Goal: Information Seeking & Learning: Check status

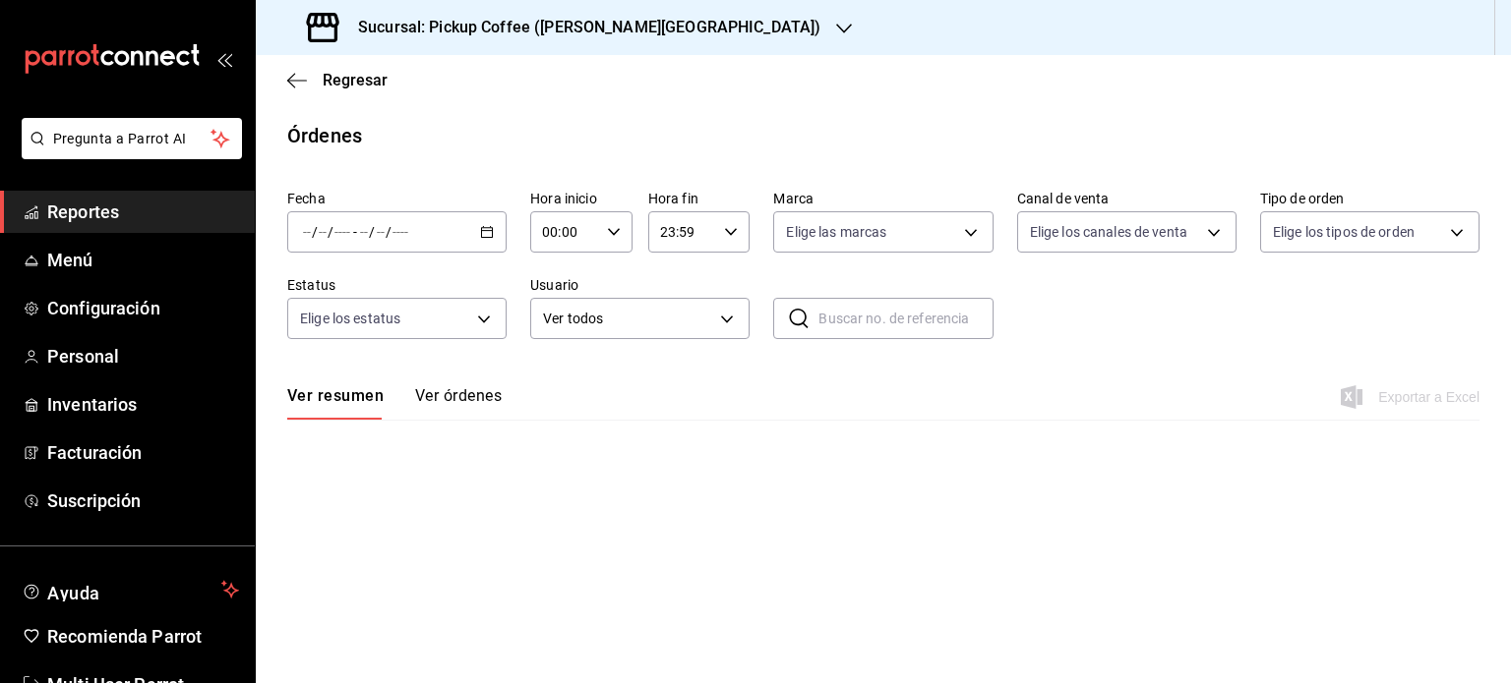
click at [94, 209] on span "Reportes" at bounding box center [143, 212] width 192 height 27
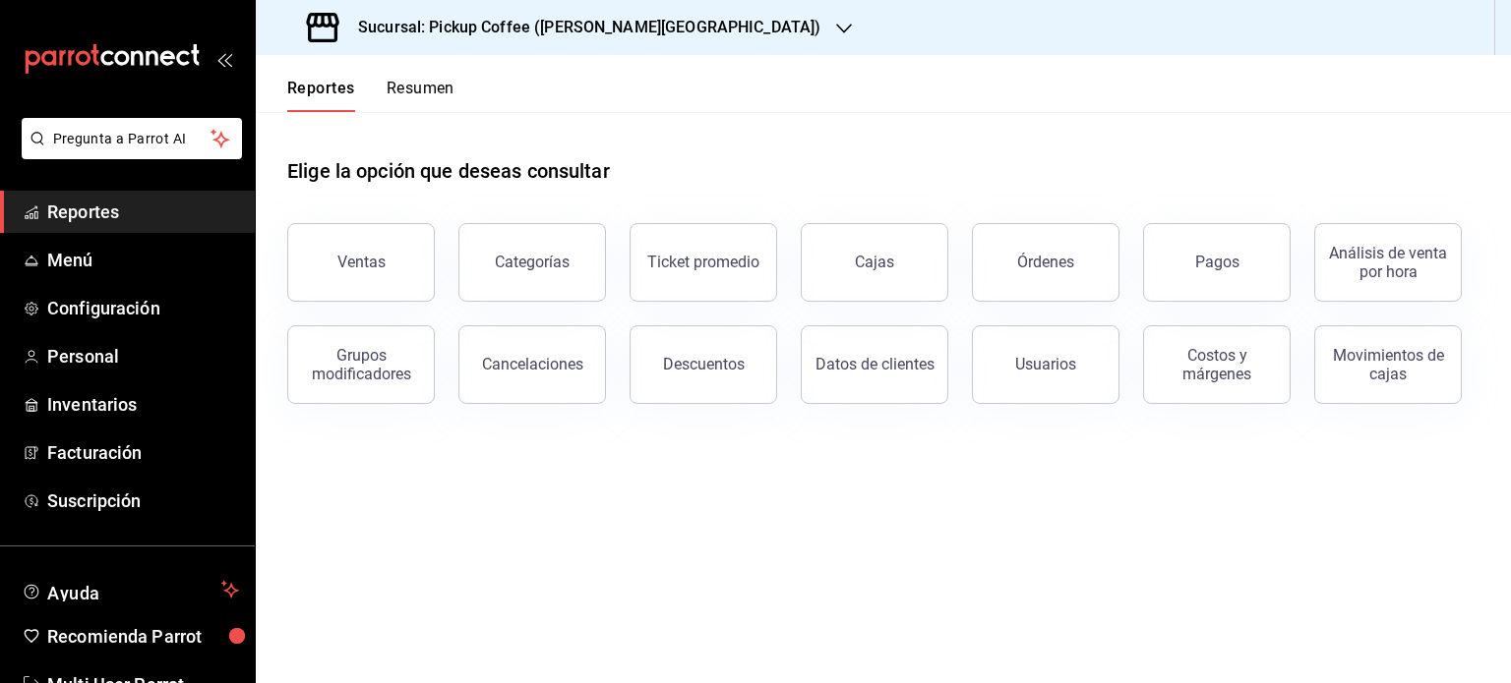
click at [425, 89] on button "Resumen" at bounding box center [420, 95] width 68 height 33
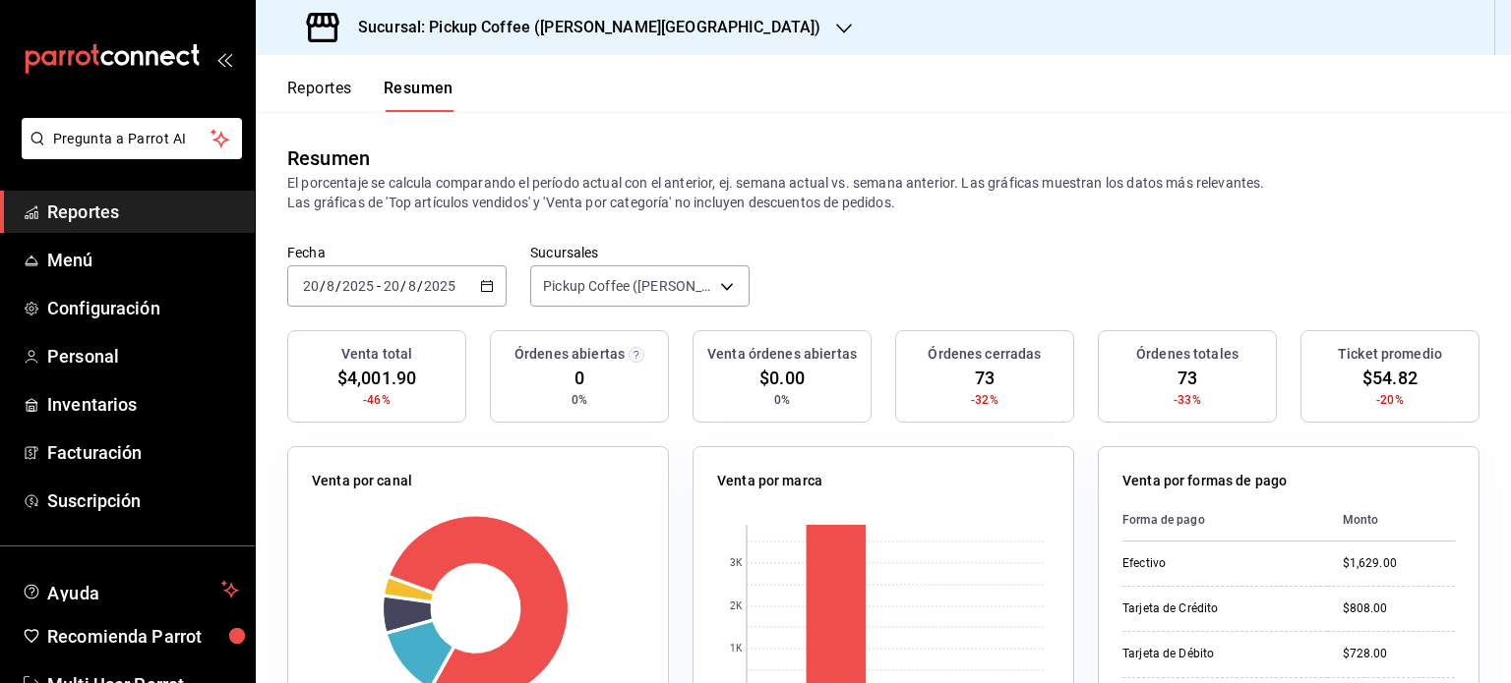
click at [488, 288] on icon "button" at bounding box center [487, 286] width 14 height 14
click at [481, 282] on \(Stroke\) "button" at bounding box center [487, 286] width 12 height 11
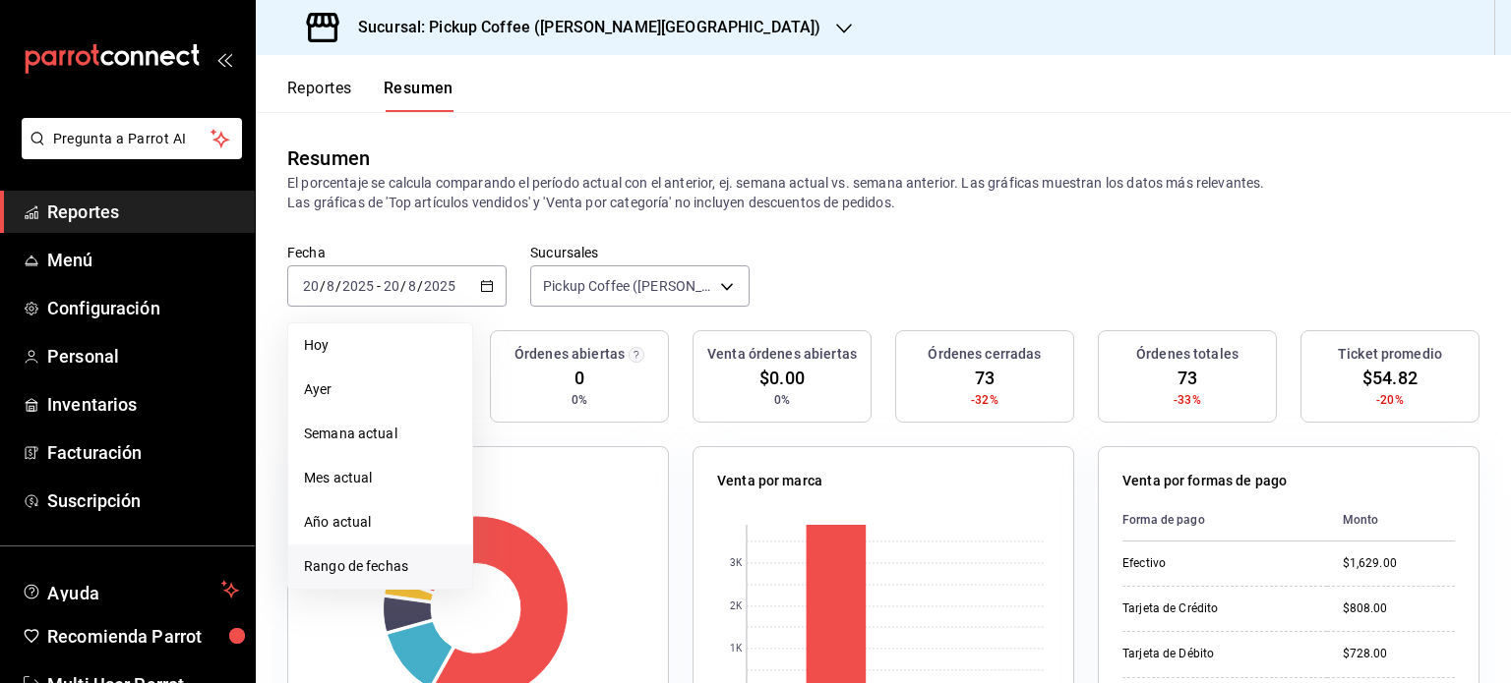
click at [341, 560] on span "Rango de fechas" at bounding box center [380, 567] width 152 height 21
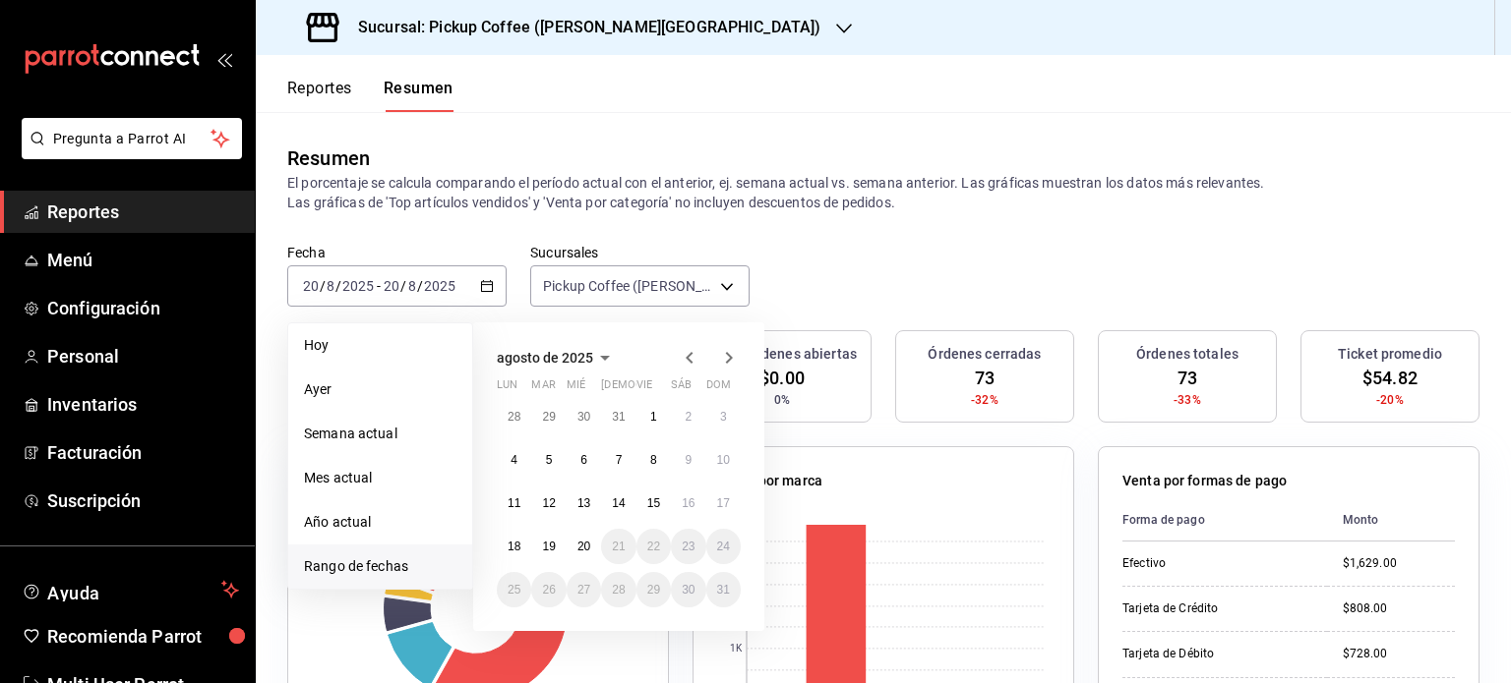
click at [688, 357] on icon "button" at bounding box center [690, 358] width 24 height 24
click at [688, 358] on icon "button" at bounding box center [690, 358] width 24 height 24
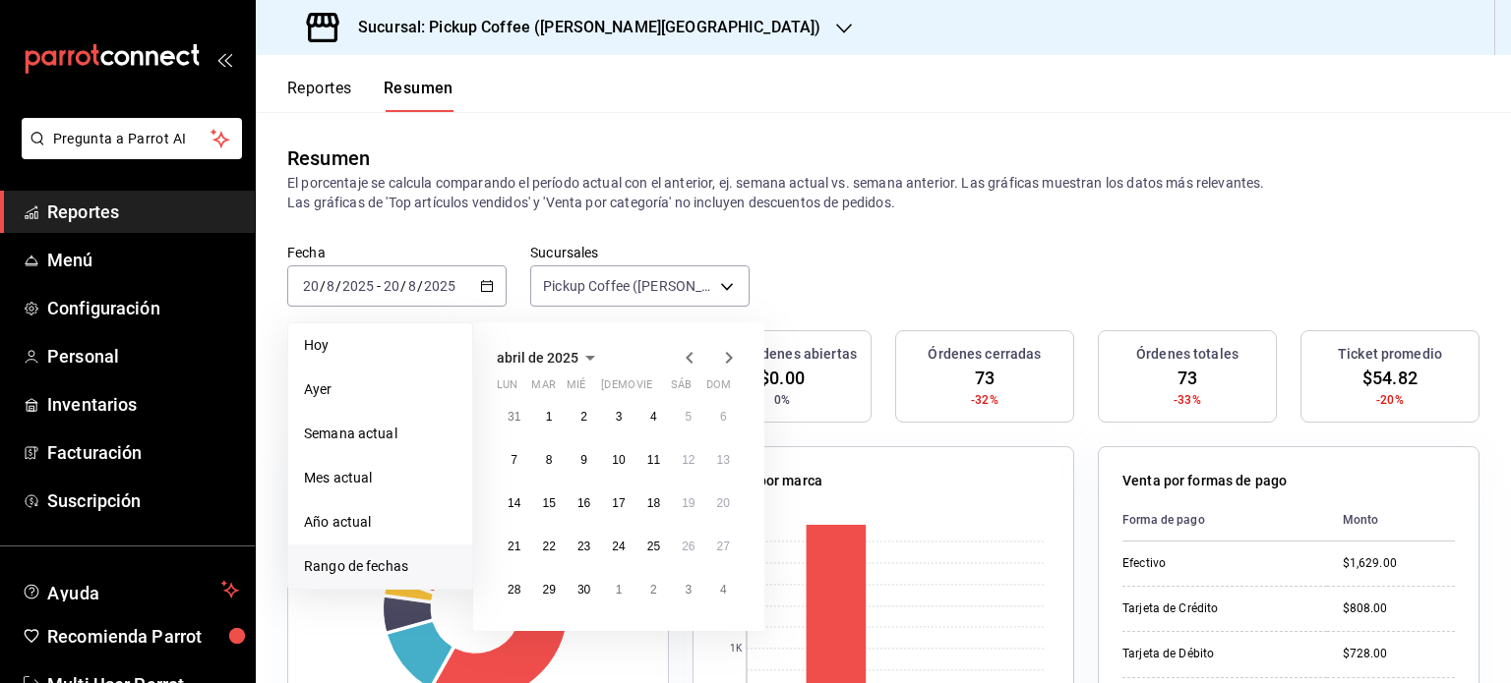
click at [688, 358] on icon "button" at bounding box center [690, 358] width 24 height 24
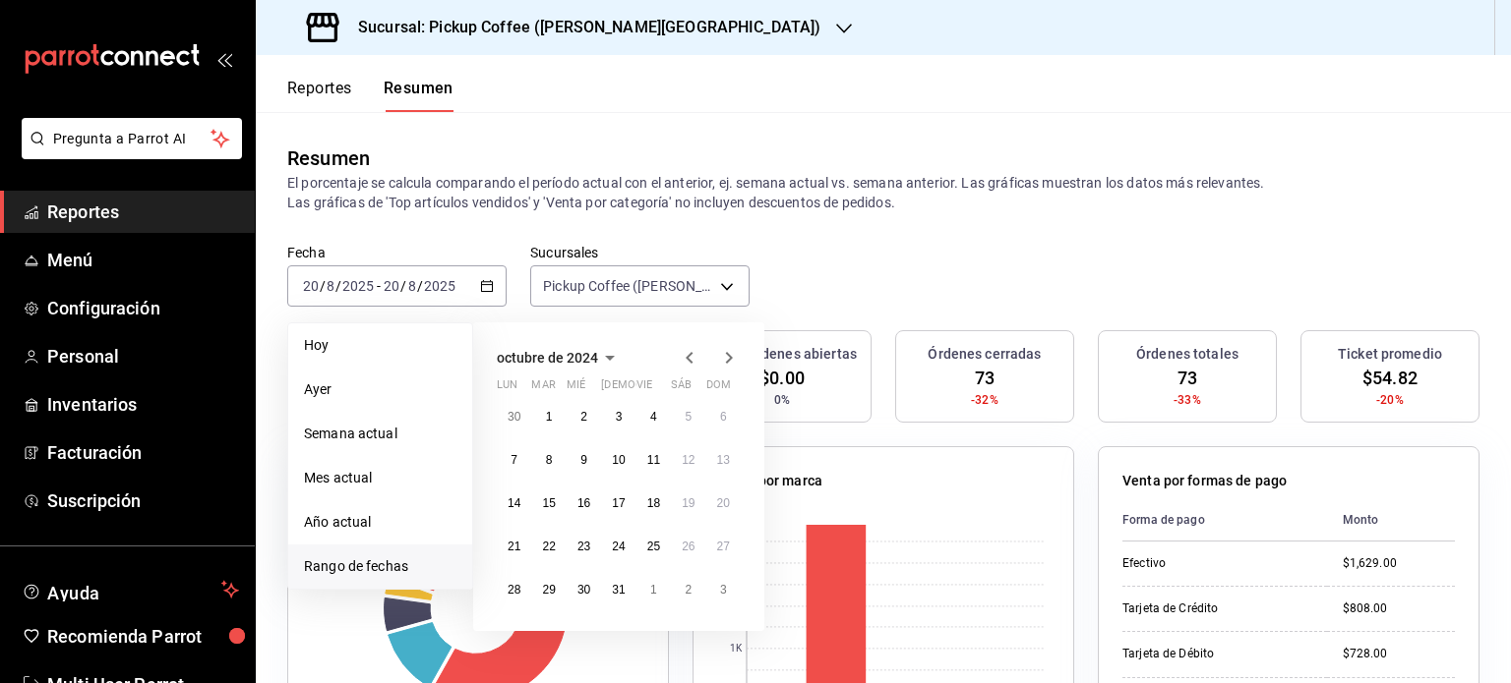
click at [688, 359] on icon "button" at bounding box center [688, 358] width 7 height 12
click at [723, 359] on icon "button" at bounding box center [729, 358] width 24 height 24
click at [546, 418] on abbr "1" at bounding box center [549, 417] width 7 height 14
click at [624, 589] on abbr "31" at bounding box center [618, 590] width 13 height 14
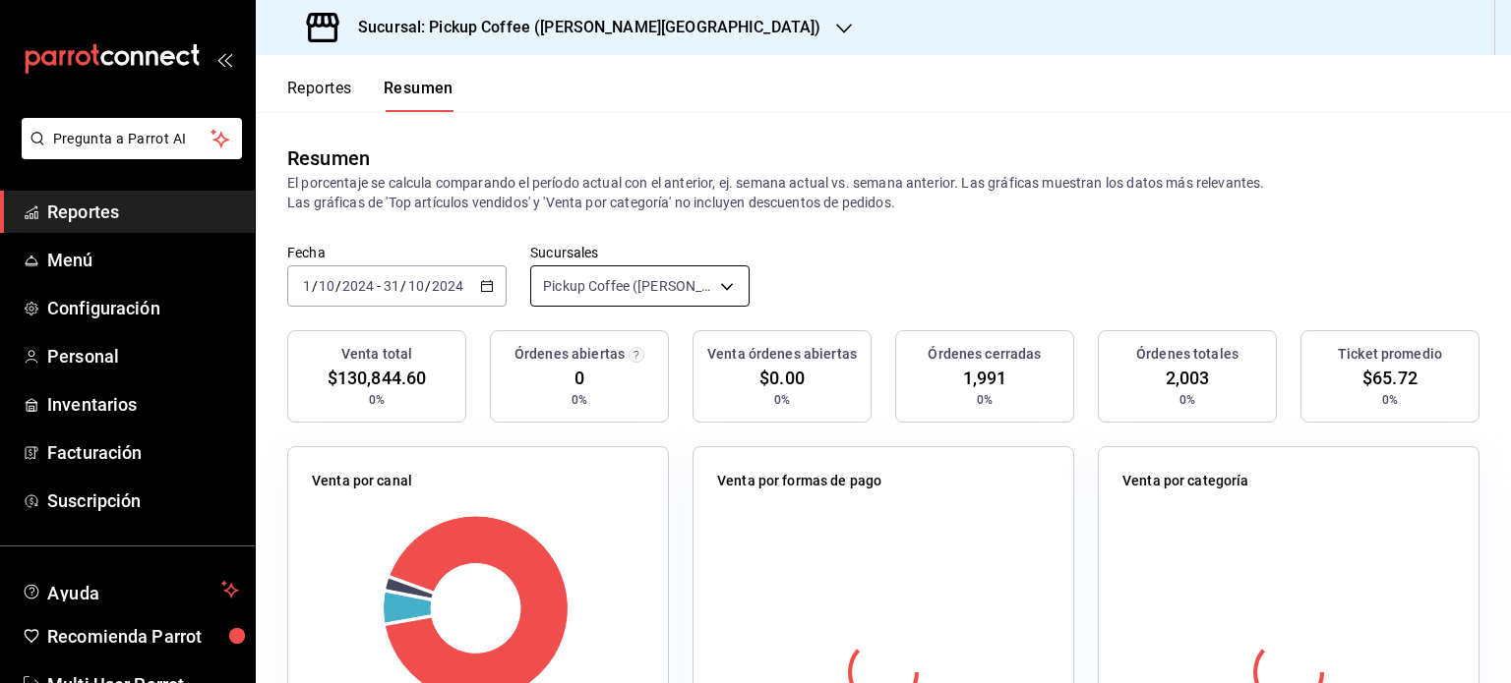
click at [728, 284] on body "Pregunta a Parrot AI Reportes Menú Configuración Personal Inventarios Facturaci…" at bounding box center [755, 341] width 1511 height 683
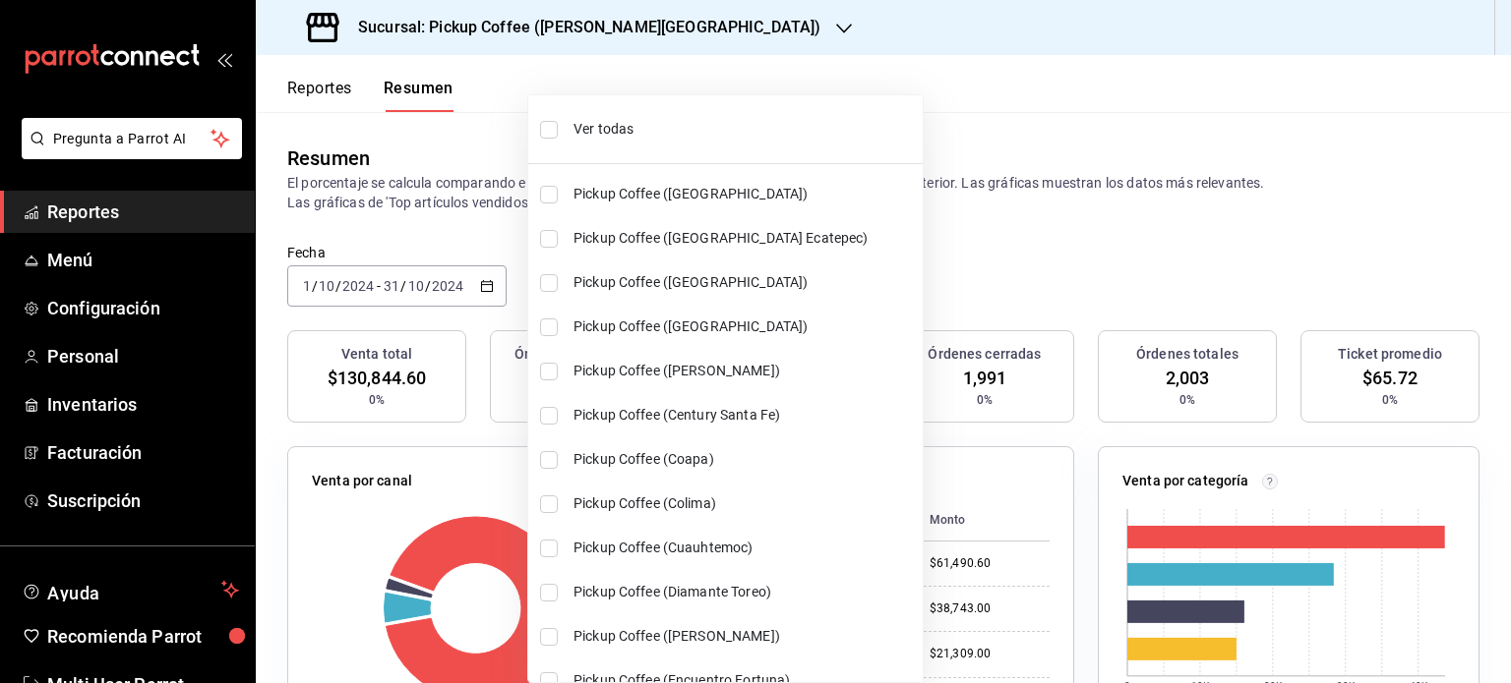
click at [653, 127] on span "Ver todas" at bounding box center [743, 129] width 341 height 21
type input "[object Object],[object Object],[object Object],[object Object],[object Object]…"
checkbox input "true"
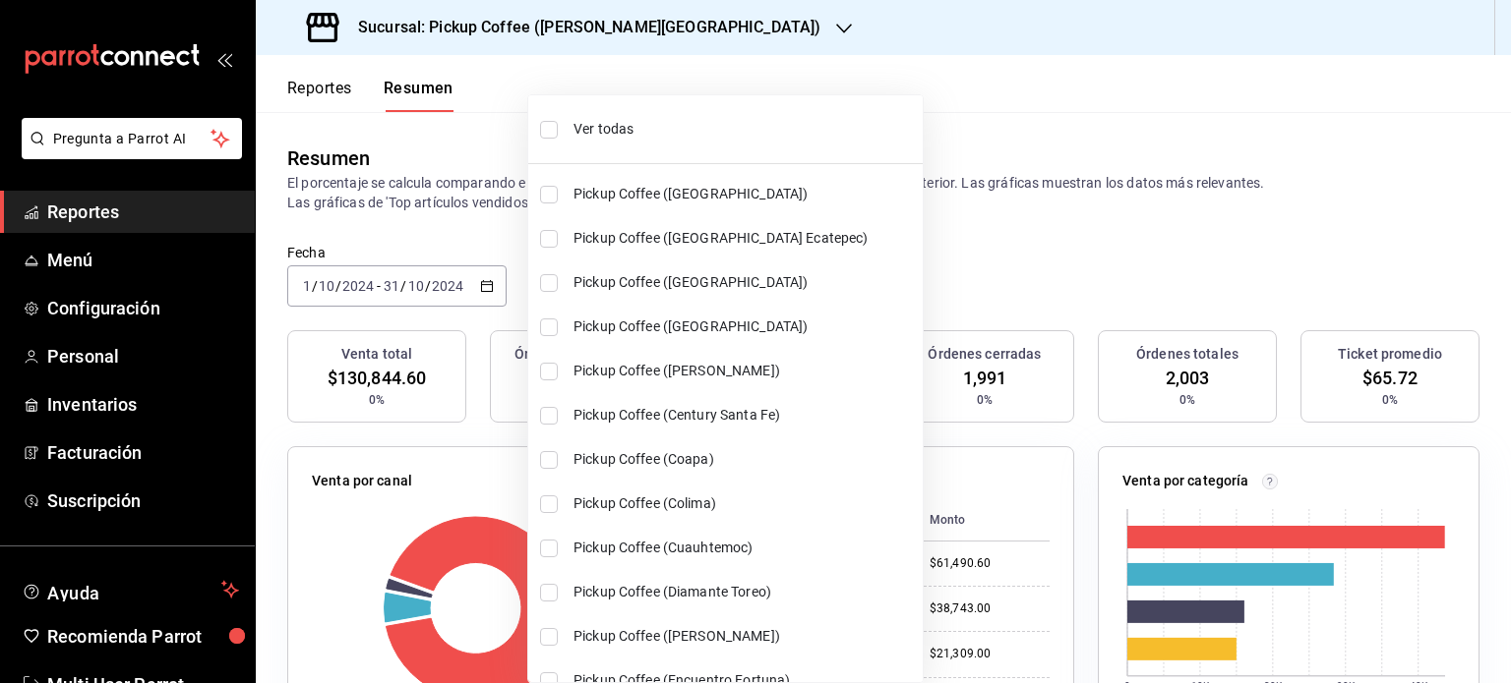
checkbox input "true"
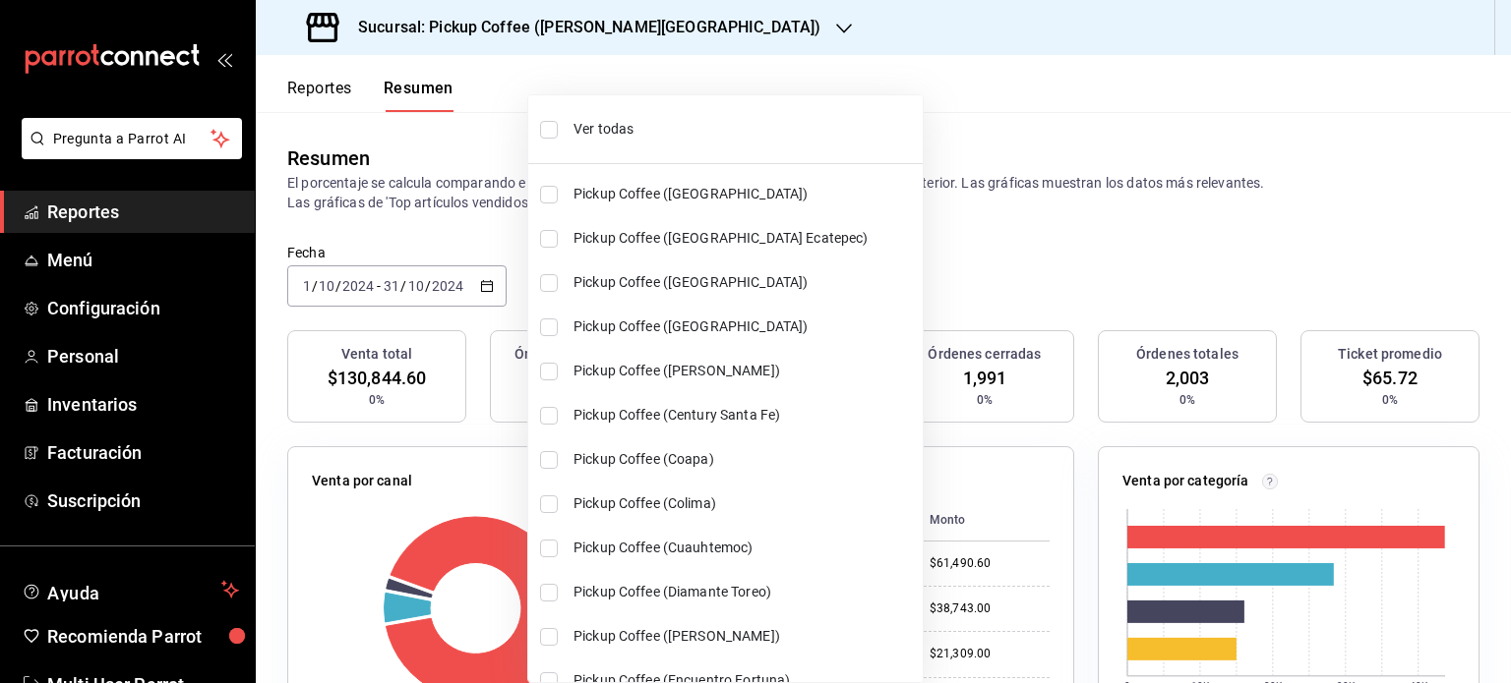
checkbox input "true"
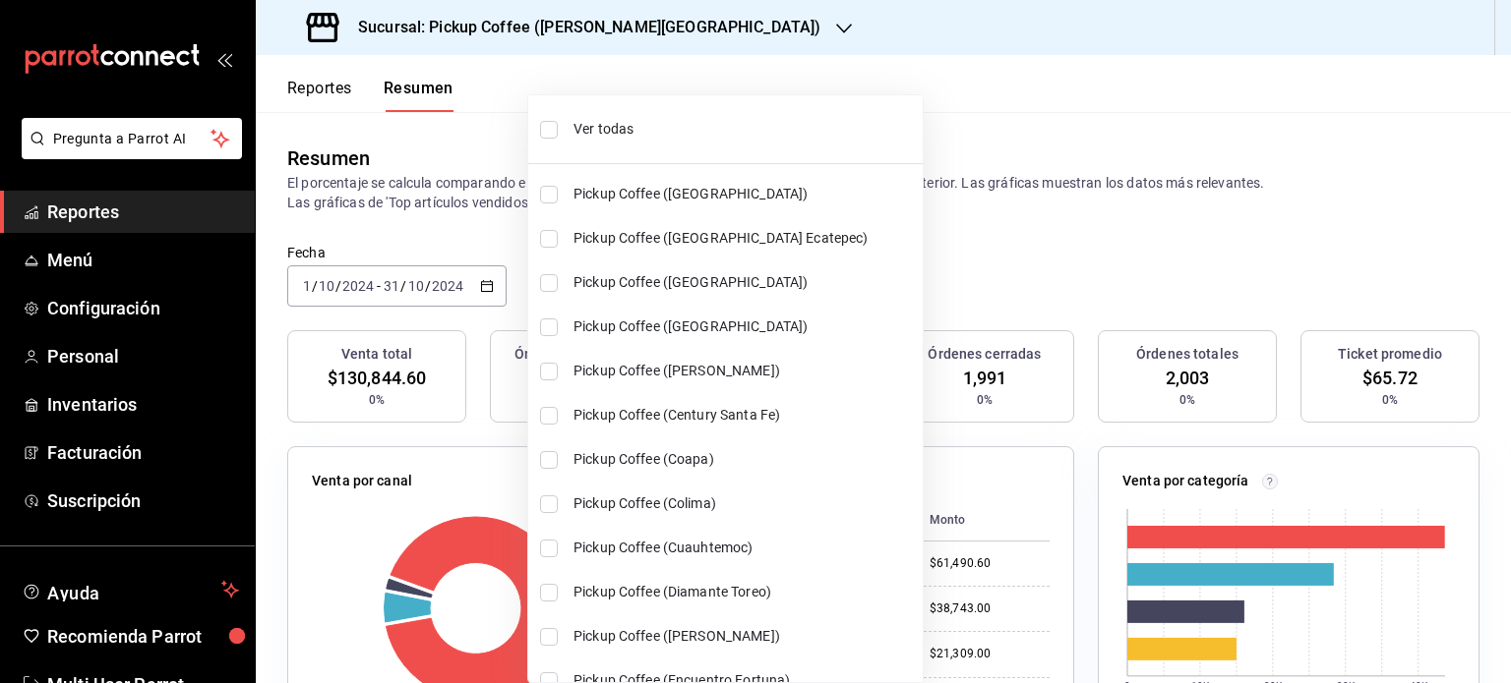
checkbox input "true"
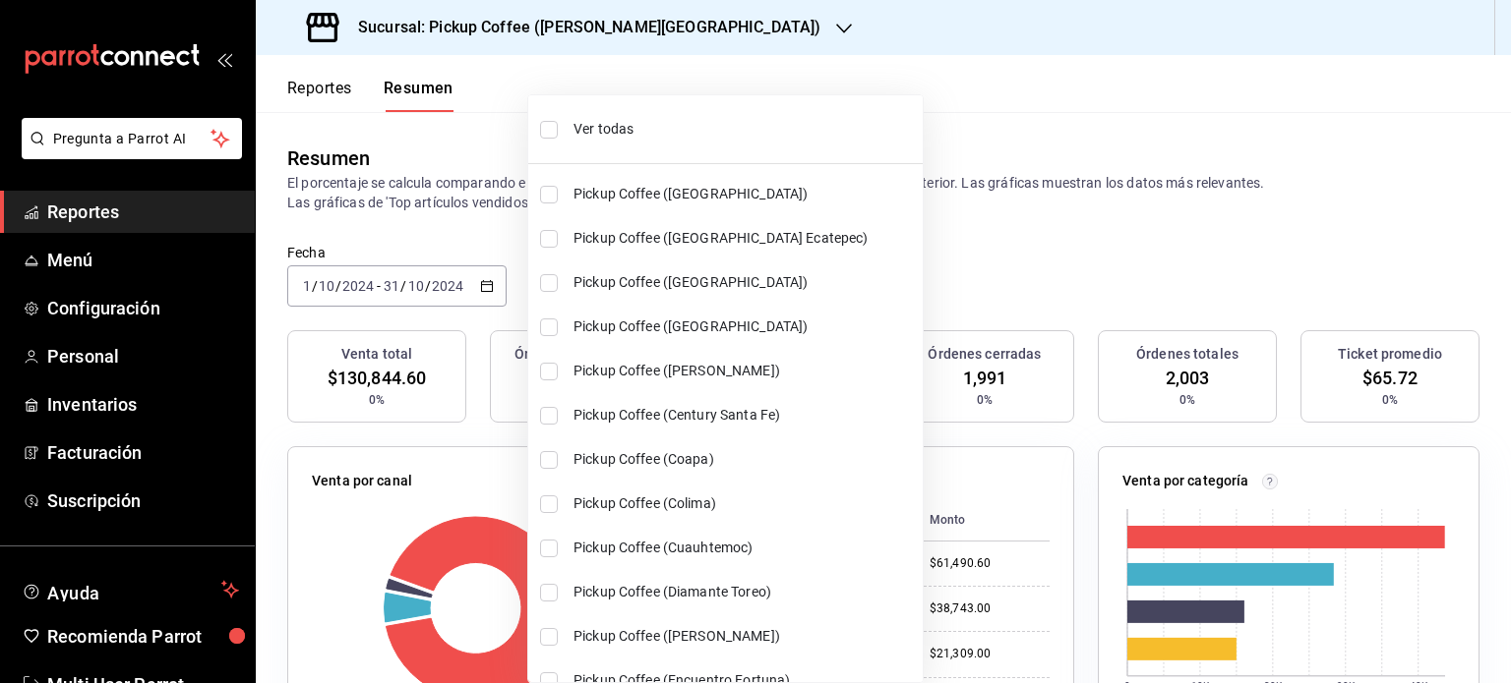
checkbox input "true"
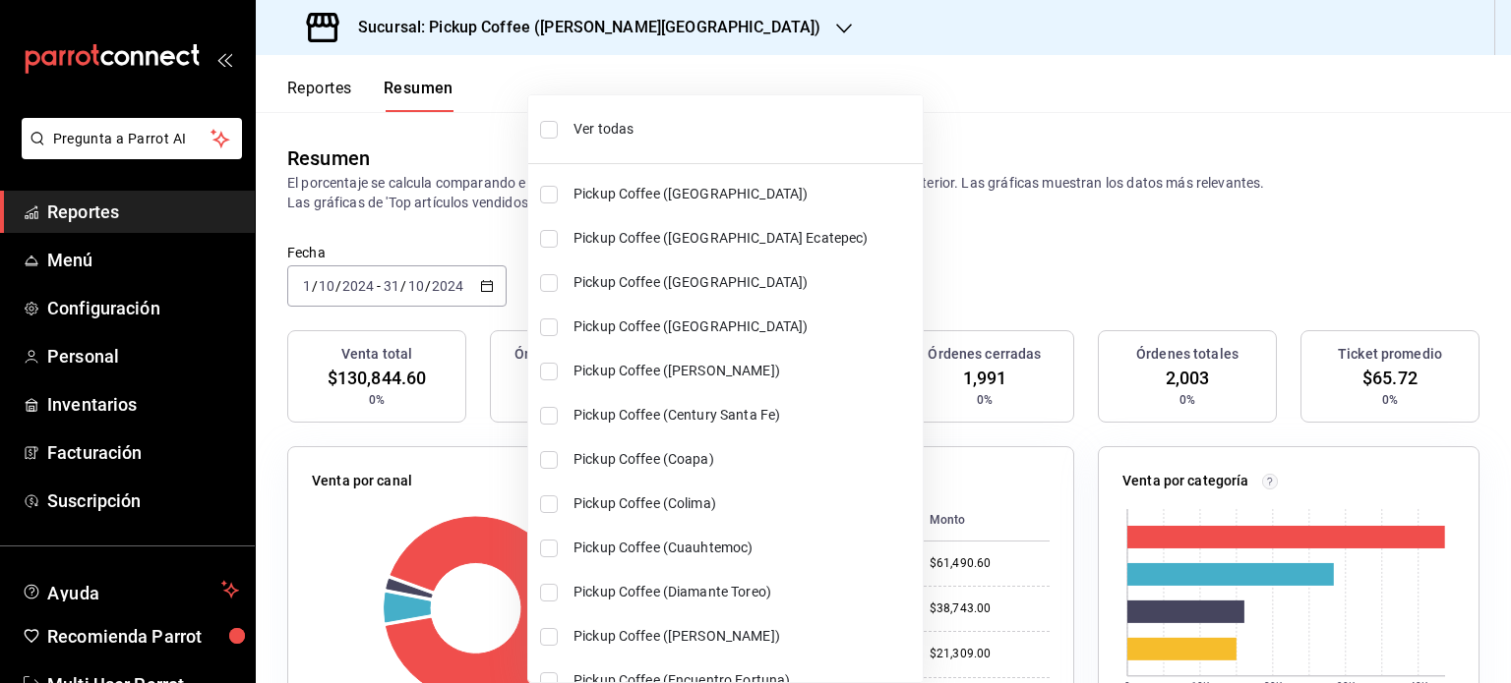
checkbox input "true"
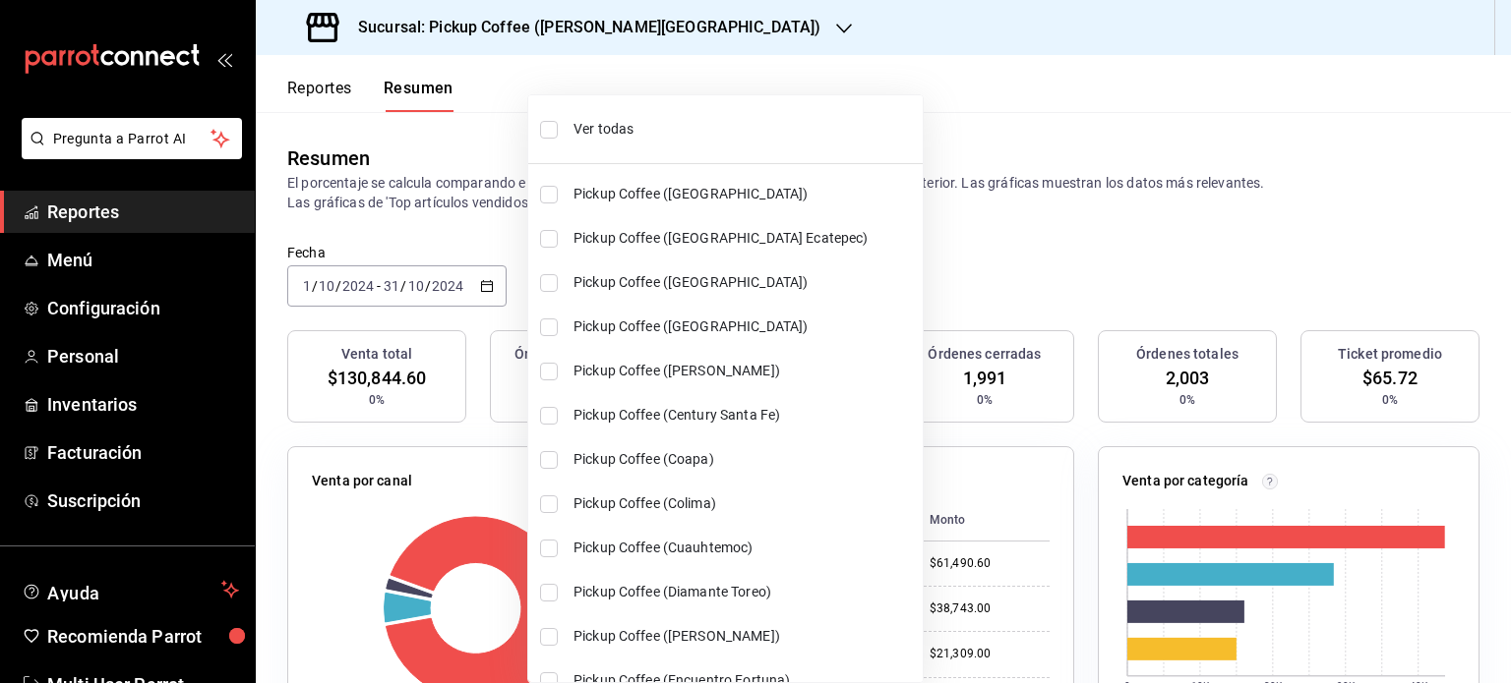
checkbox input "true"
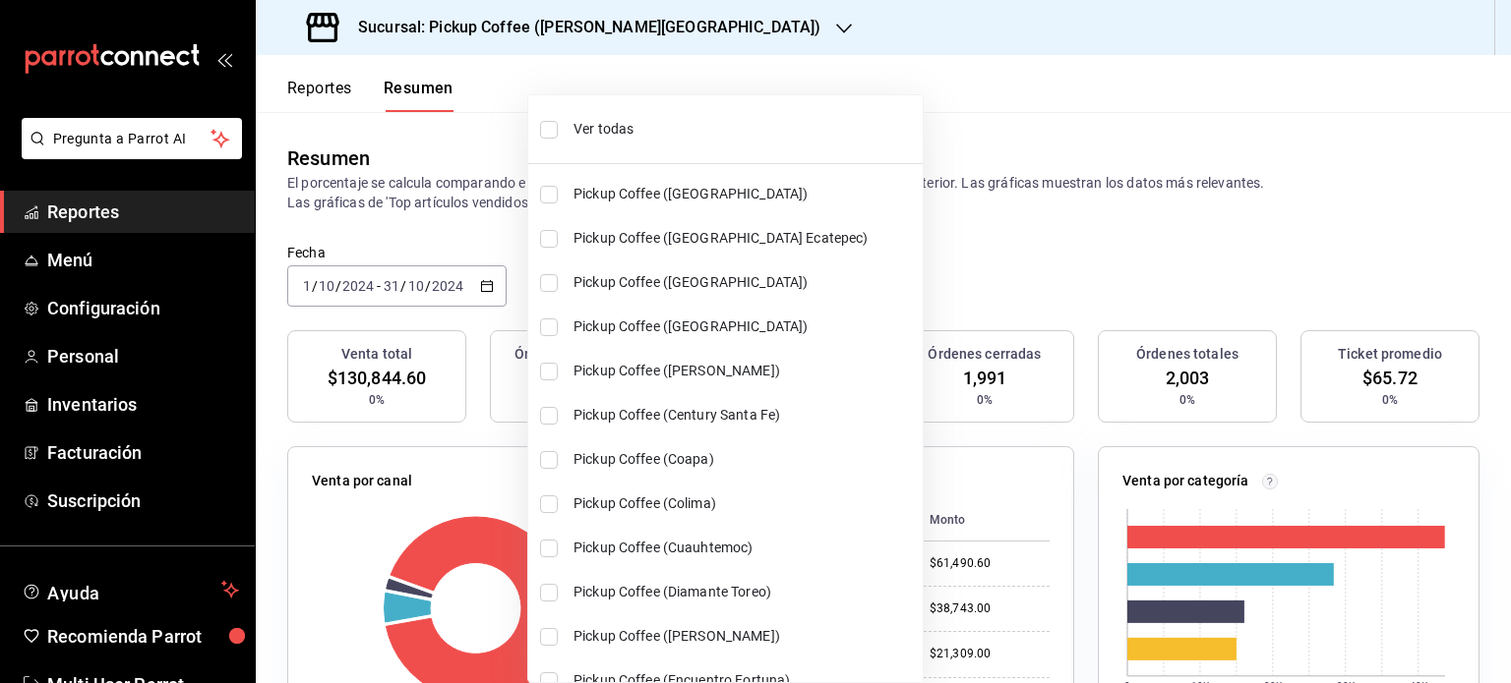
checkbox input "true"
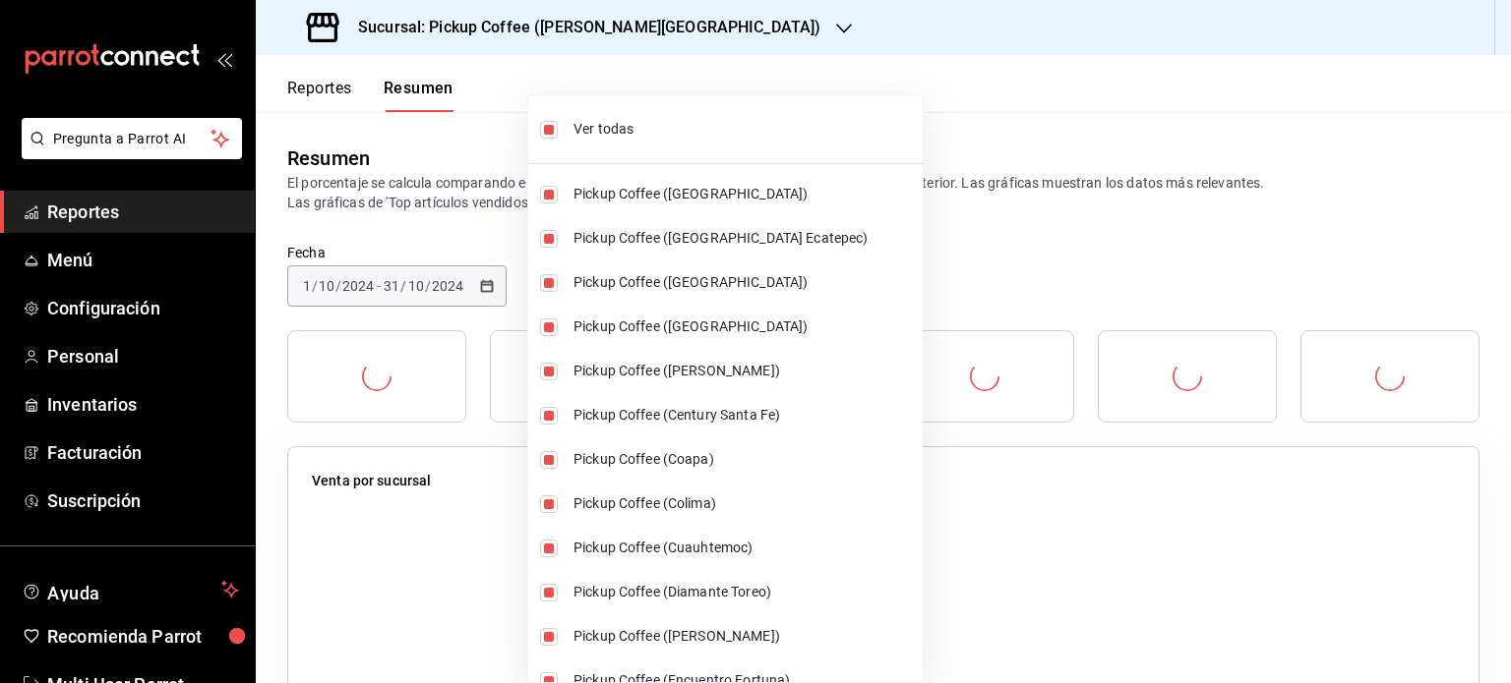
click at [1020, 240] on div at bounding box center [755, 341] width 1511 height 683
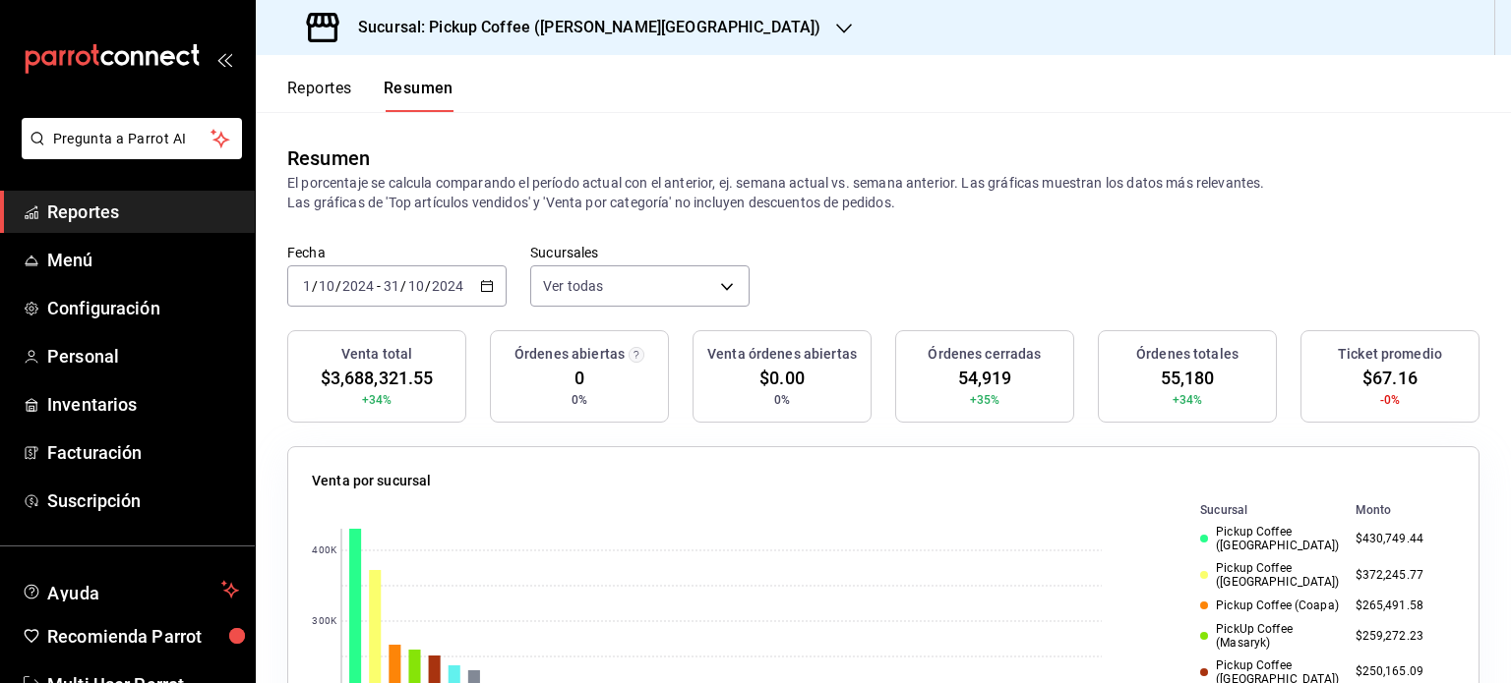
click at [359, 381] on span "$3,688,321.55" at bounding box center [377, 378] width 113 height 27
copy div "$3,688,321.55"
click at [488, 288] on icon "button" at bounding box center [487, 286] width 14 height 14
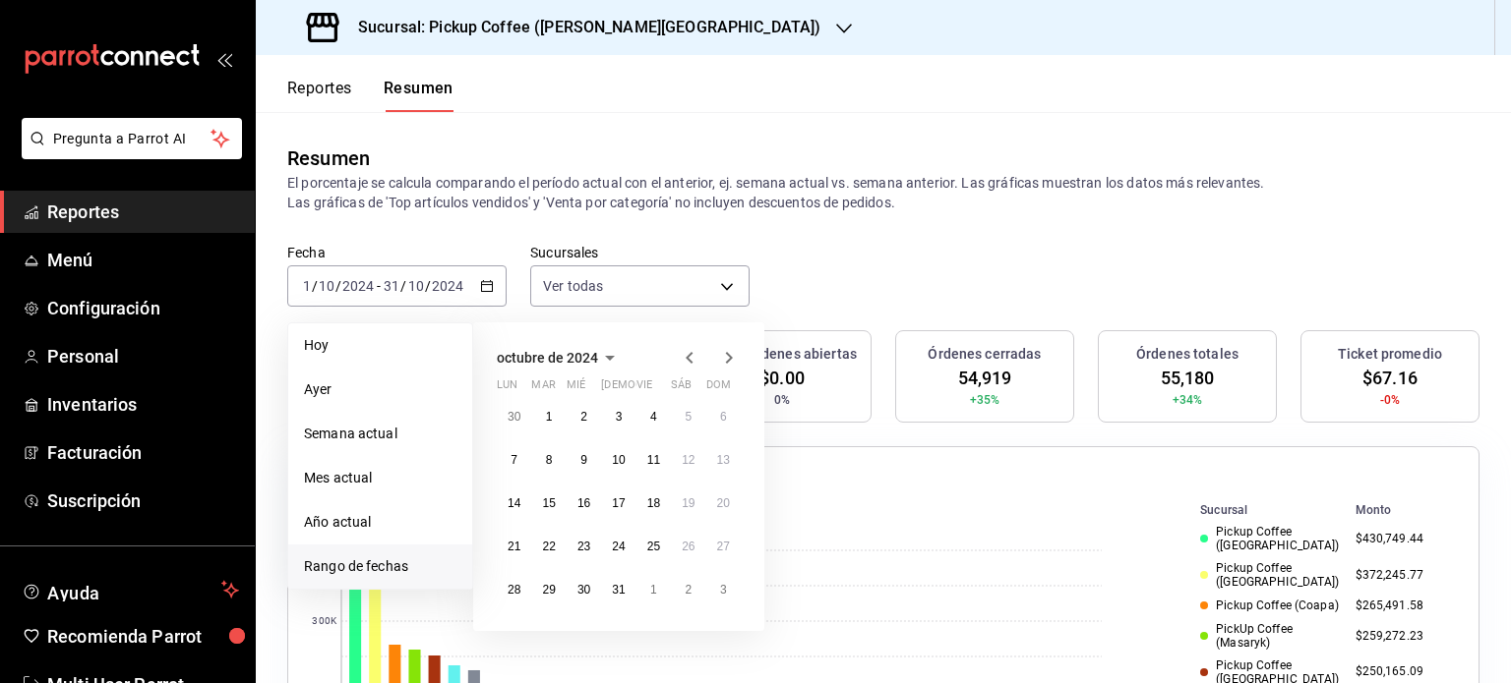
click at [720, 364] on icon "button" at bounding box center [729, 358] width 24 height 24
click at [656, 420] on abbr "1" at bounding box center [653, 417] width 7 height 14
click at [687, 593] on abbr "30" at bounding box center [688, 590] width 13 height 14
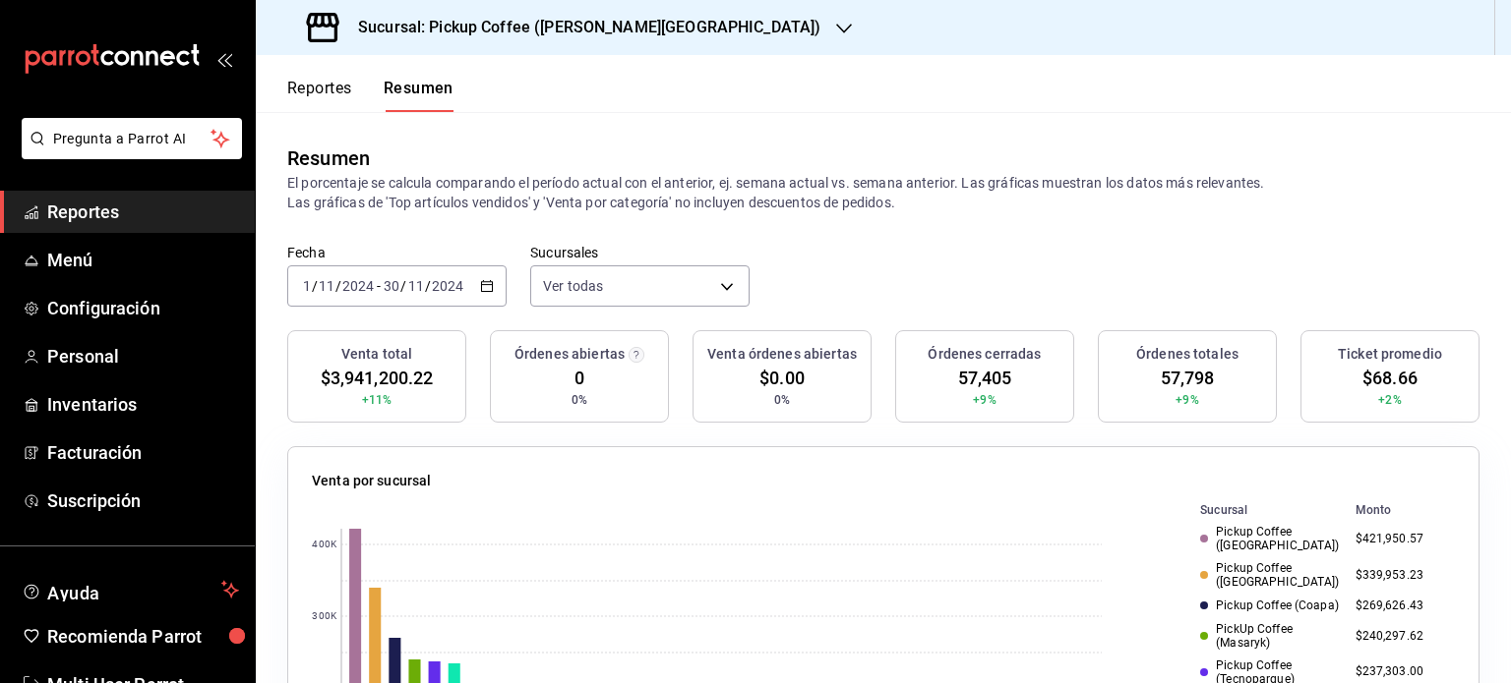
click at [374, 378] on span "$3,941,200.22" at bounding box center [377, 378] width 113 height 27
copy div "$3,941,200.22"
click at [481, 286] on icon "button" at bounding box center [487, 286] width 14 height 14
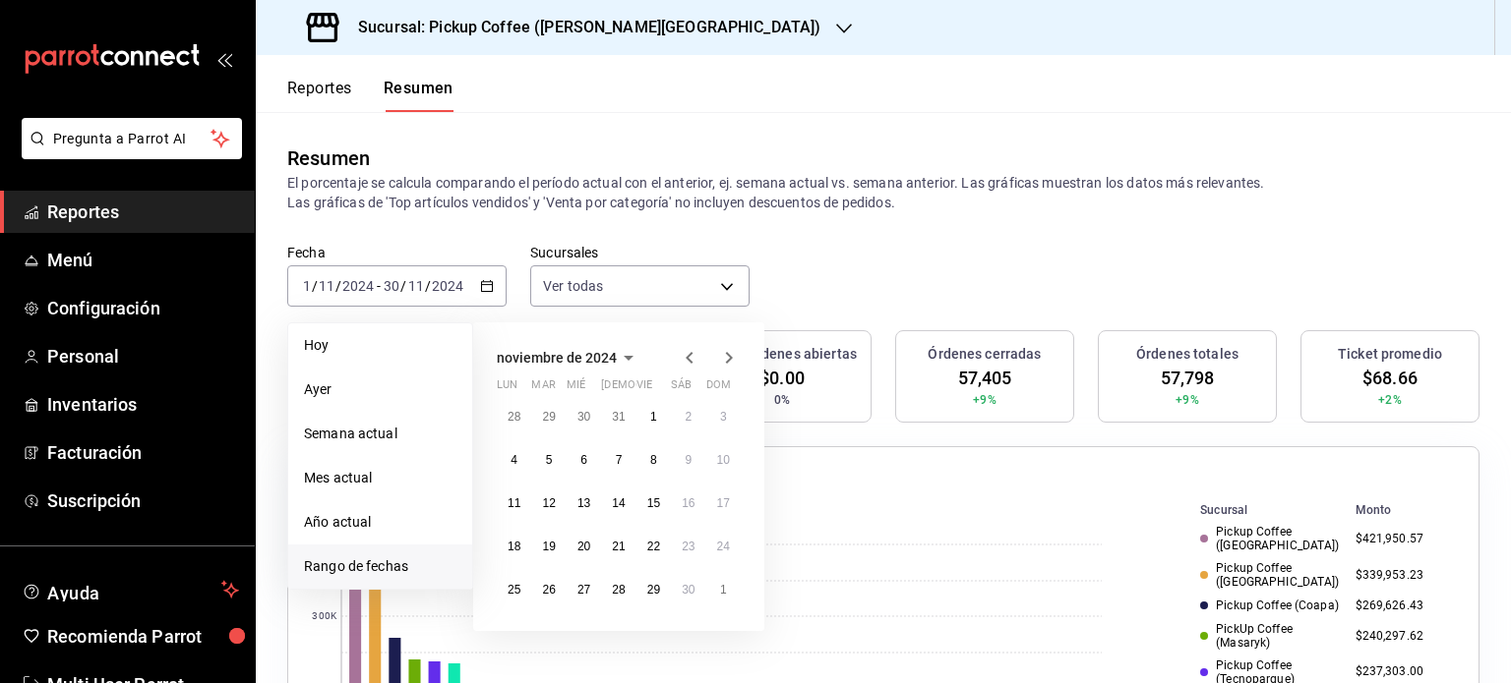
click at [728, 357] on icon "button" at bounding box center [729, 358] width 24 height 24
click at [722, 419] on abbr "1" at bounding box center [723, 417] width 7 height 14
click at [544, 632] on abbr "31" at bounding box center [548, 633] width 13 height 14
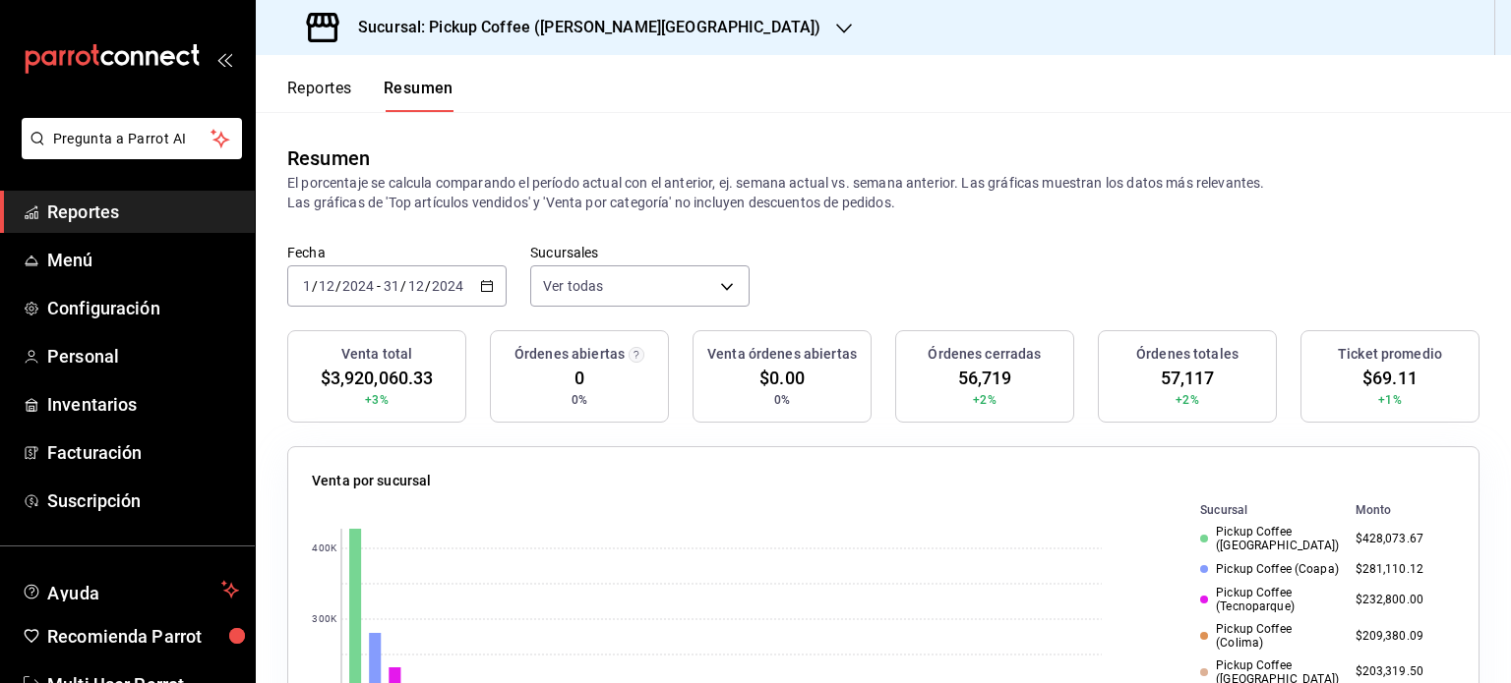
click at [368, 386] on span "$3,920,060.33" at bounding box center [377, 378] width 113 height 27
click at [369, 380] on span "$3,920,060.33" at bounding box center [377, 378] width 113 height 27
click at [369, 381] on span "$3,920,060.33" at bounding box center [377, 378] width 113 height 27
copy div "$3,920,060.33"
